Goal: Locate item on page: Locate item on page

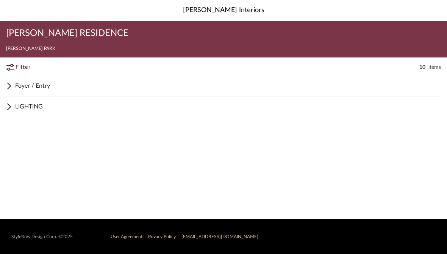
click at [53, 86] on span "Foyer / Entry" at bounding box center [228, 85] width 426 height 9
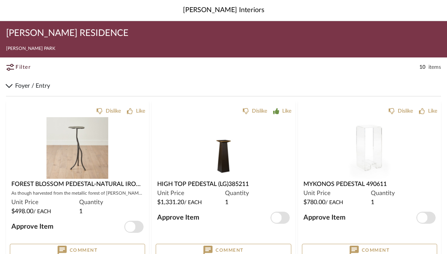
click at [0, 0] on img at bounding box center [0, 0] width 0 height 0
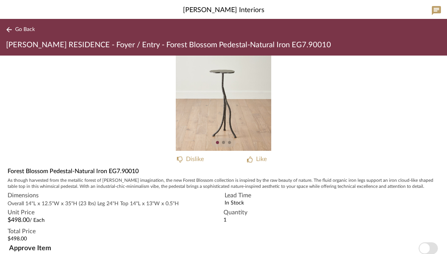
click at [258, 162] on div "Like" at bounding box center [261, 159] width 11 height 9
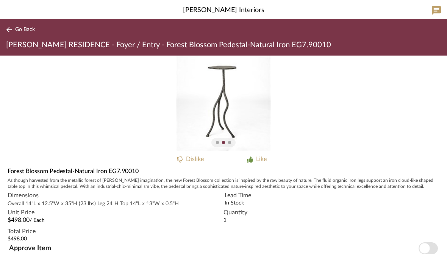
click at [380, 223] on div "1" at bounding box center [331, 220] width 216 height 6
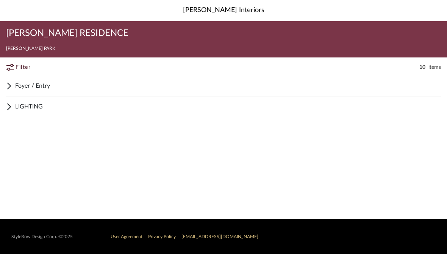
click at [49, 89] on span "Foyer / Entry" at bounding box center [228, 85] width 426 height 9
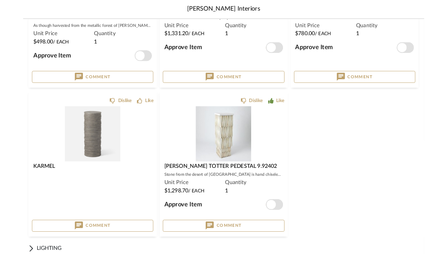
scroll to position [165, 0]
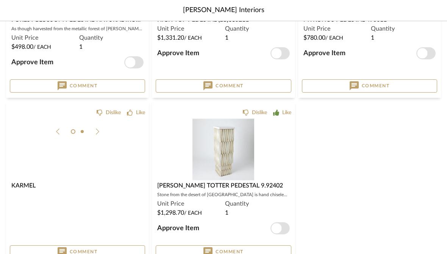
click at [0, 0] on img at bounding box center [0, 0] width 0 height 0
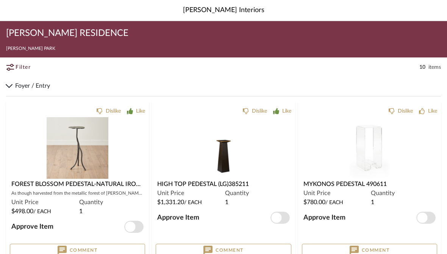
scroll to position [165, 0]
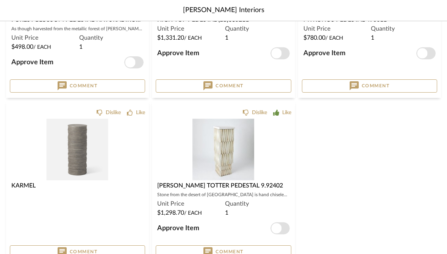
click at [76, 150] on img "0" at bounding box center [78, 150] width 62 height 62
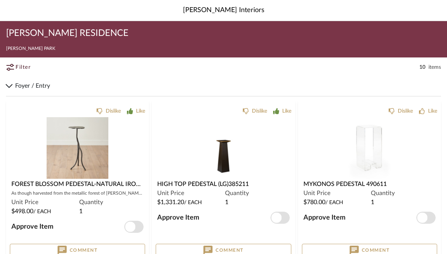
scroll to position [165, 0]
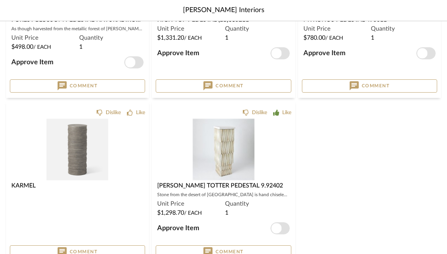
click at [0, 0] on img at bounding box center [0, 0] width 0 height 0
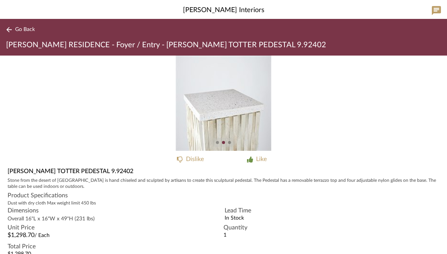
click at [252, 161] on icon at bounding box center [250, 160] width 6 height 6
click at [19, 33] on span "Go Back" at bounding box center [25, 30] width 20 height 6
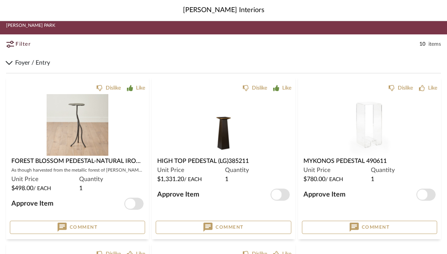
scroll to position [22, 0]
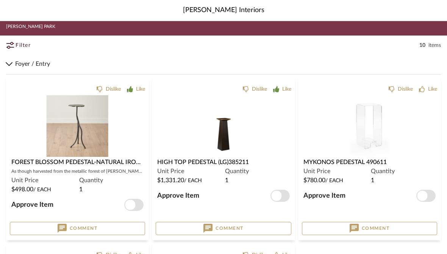
click at [0, 0] on img at bounding box center [0, 0] width 0 height 0
